Goal: Register for event/course

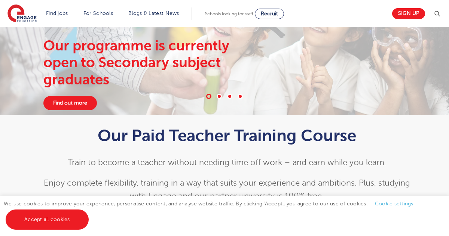
scroll to position [45, 0]
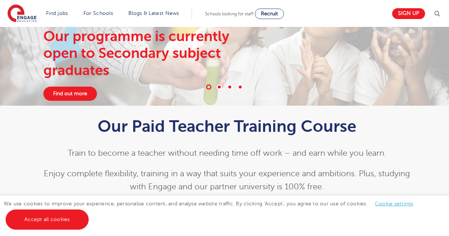
click at [66, 224] on link "Accept all cookies" at bounding box center [47, 220] width 83 height 20
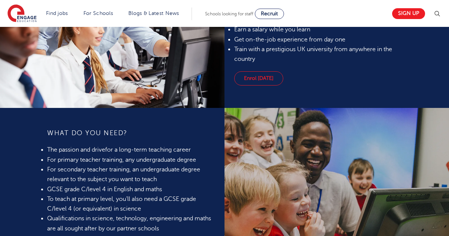
scroll to position [530, 0]
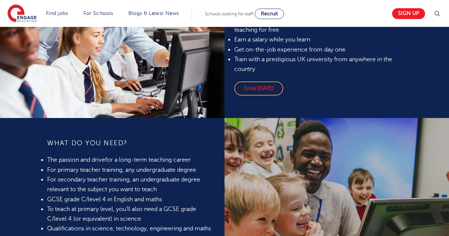
click at [273, 96] on link "Enrol [DATE]" at bounding box center [258, 89] width 49 height 14
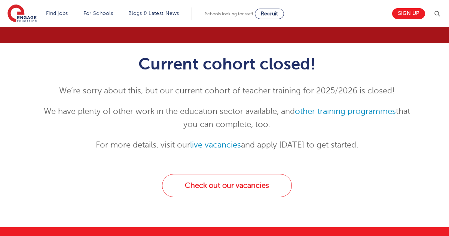
scroll to position [60, 0]
